Goal: Information Seeking & Learning: Find specific fact

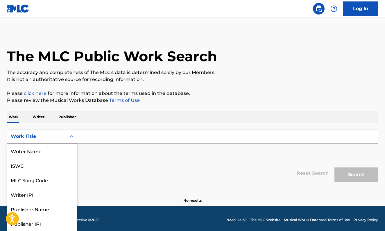
drag, startPoint x: 57, startPoint y: 139, endPoint x: 62, endPoint y: 138, distance: 5.4
click at [58, 139] on div "Work Title" at bounding box center [37, 136] width 52 height 7
click at [65, 207] on div "MLC Publisher Number" at bounding box center [42, 209] width 70 height 15
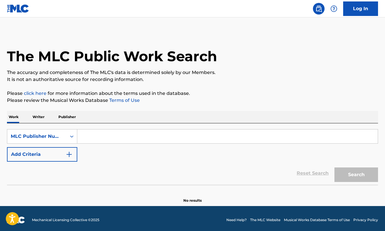
click at [115, 140] on input "Search Form" at bounding box center [227, 137] width 301 height 14
paste input "CB1CLE"
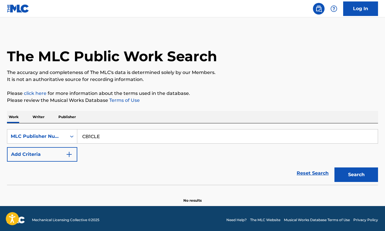
click at [344, 176] on button "Search" at bounding box center [357, 175] width 44 height 15
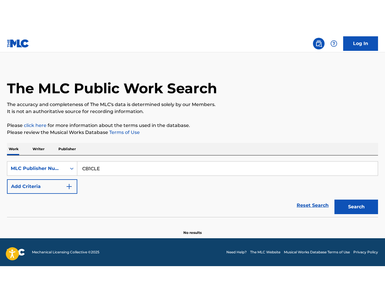
scroll to position [0, 0]
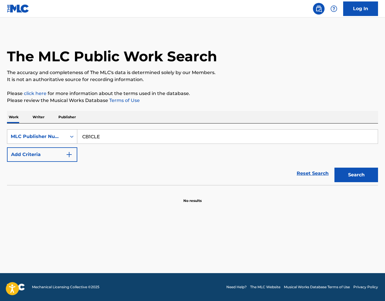
drag, startPoint x: 121, startPoint y: 138, endPoint x: 72, endPoint y: 137, distance: 48.8
click at [72, 137] on div "SearchWithCriteria8fb3641a-a633-4b26-8466-58c0c94ed2c1 MLC Publisher Number CB1…" at bounding box center [192, 136] width 371 height 15
paste input "QZAKB2157801"
type input "QZAKB2157801"
click at [349, 172] on button "Search" at bounding box center [357, 175] width 44 height 15
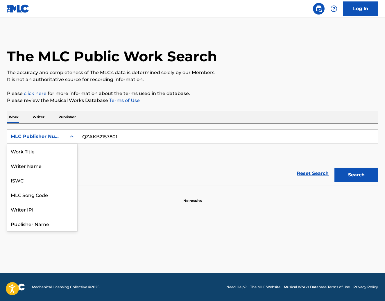
click at [63, 141] on div "MLC Publisher Number" at bounding box center [36, 136] width 59 height 11
click at [61, 159] on div "MLC Song Code" at bounding box center [42, 165] width 70 height 15
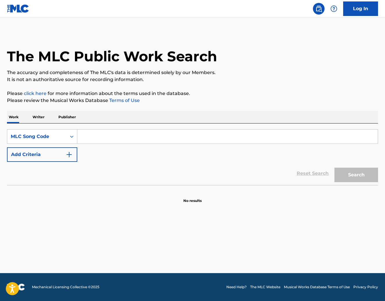
click at [97, 137] on input "Search Form" at bounding box center [227, 137] width 301 height 14
paste input "CB1CLE"
click at [368, 171] on button "Search" at bounding box center [357, 175] width 44 height 15
drag, startPoint x: 121, startPoint y: 140, endPoint x: 66, endPoint y: 133, distance: 54.8
click at [66, 133] on div "SearchWithCriteria08512222-f848-4a4d-b436-d89512276b89 MLC Song Code CB1CLE" at bounding box center [192, 136] width 371 height 15
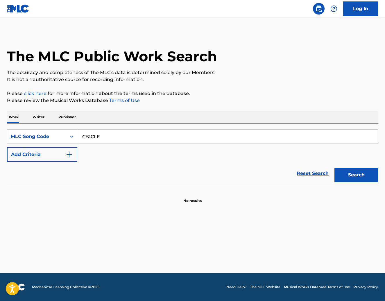
paste input "V86TF"
type input "CV86TF"
click at [350, 175] on button "Search" at bounding box center [357, 175] width 44 height 15
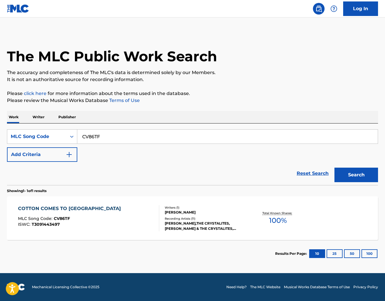
click at [104, 215] on div "COTTON COMES TO HARLEM MLC Song Code : CV86TF ISWC : T3091443497" at bounding box center [88, 218] width 141 height 26
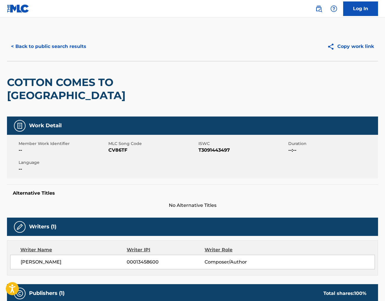
click at [82, 46] on button "< Back to public search results" at bounding box center [48, 46] width 83 height 15
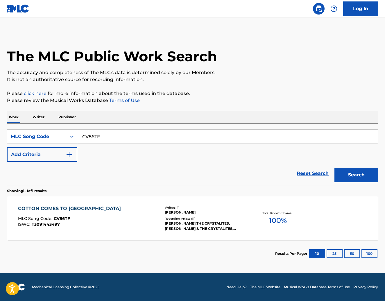
click at [107, 128] on div "SearchWithCriteria08512222-f848-4a4d-b436-d89512276b89 MLC Song Code CV86TF Add…" at bounding box center [192, 155] width 371 height 62
drag, startPoint x: 103, startPoint y: 138, endPoint x: 57, endPoint y: 127, distance: 48.1
click at [57, 127] on div "SearchWithCriteria08512222-f848-4a4d-b436-d89512276b89 MLC Song Code CV86TF Add…" at bounding box center [192, 155] width 371 height 62
click at [52, 135] on div "MLC Song Code" at bounding box center [37, 136] width 52 height 7
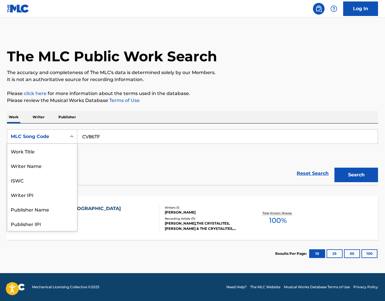
scroll to position [29, 0]
